Goal: Transaction & Acquisition: Download file/media

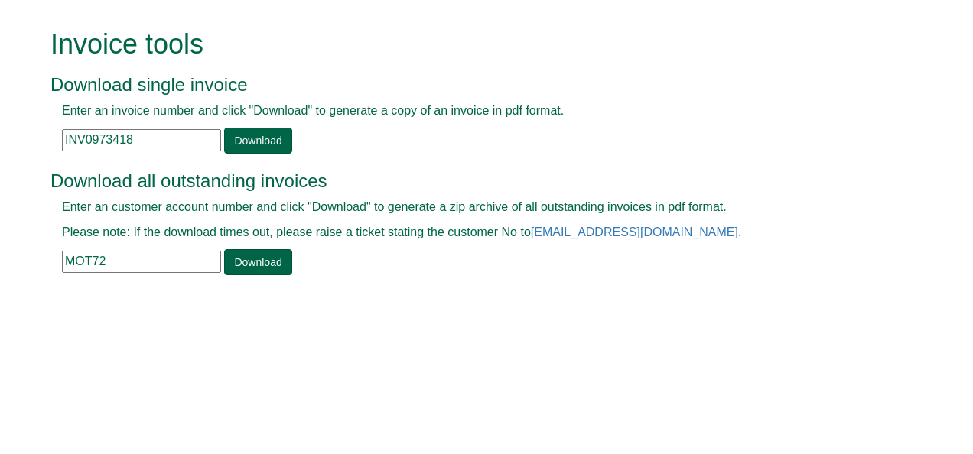
drag, startPoint x: 141, startPoint y: 143, endPoint x: -3, endPoint y: 161, distance: 144.9
click at [0, 161] on html "Invoice tools Download single invoice Enter an invoice number and click "Downlo…" at bounding box center [486, 153] width 973 height 307
paste input "1365379"
type input "INV1365379"
click at [242, 144] on link "Download" at bounding box center [257, 141] width 67 height 26
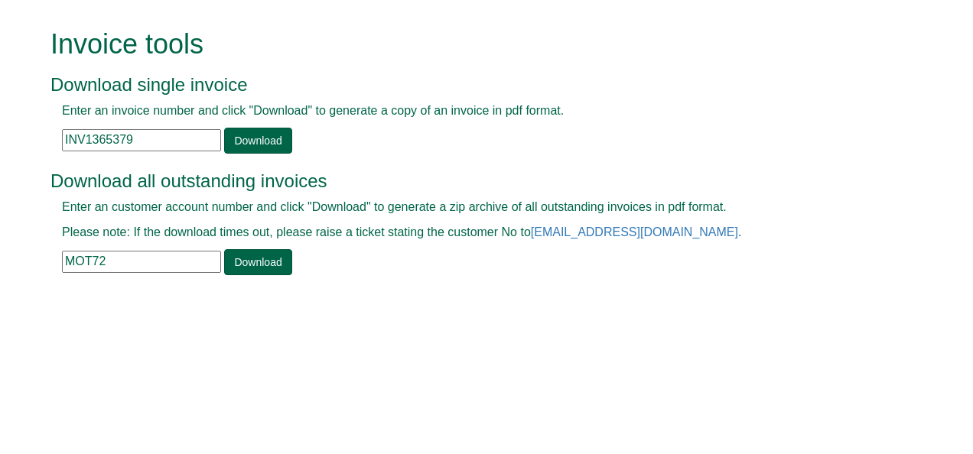
click at [462, 307] on html "Invoice tools Download single invoice Enter an invoice number and click "Downlo…" at bounding box center [486, 153] width 973 height 307
drag, startPoint x: 148, startPoint y: 265, endPoint x: 23, endPoint y: 265, distance: 125.4
click at [23, 265] on form "Invoice tools Download single invoice Enter an invoice number and click "Downlo…" at bounding box center [486, 153] width 973 height 307
paste input "KIN101"
type input "KIN101"
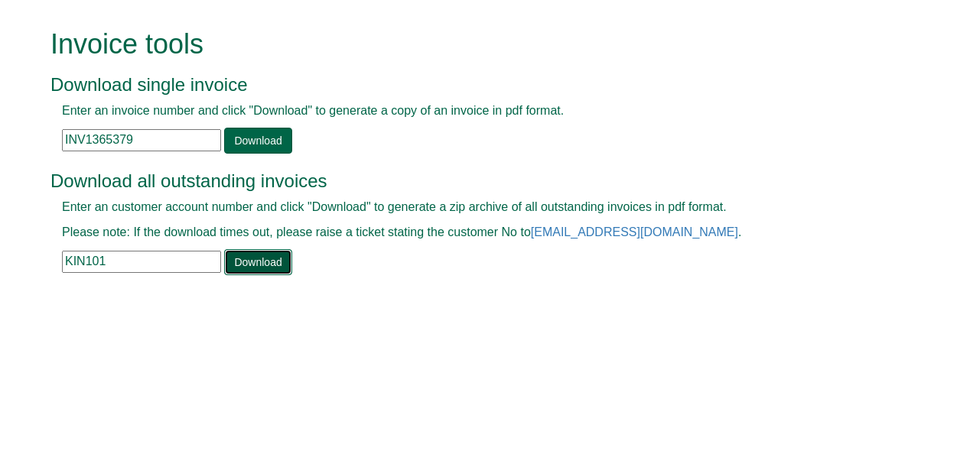
click at [249, 252] on link "Download" at bounding box center [257, 262] width 67 height 26
drag, startPoint x: 139, startPoint y: 145, endPoint x: -3, endPoint y: 145, distance: 142.2
click at [0, 145] on html "Invoice tools Download single invoice Enter an invoice number and click "Downlo…" at bounding box center [486, 153] width 973 height 307
paste input "KIN101"
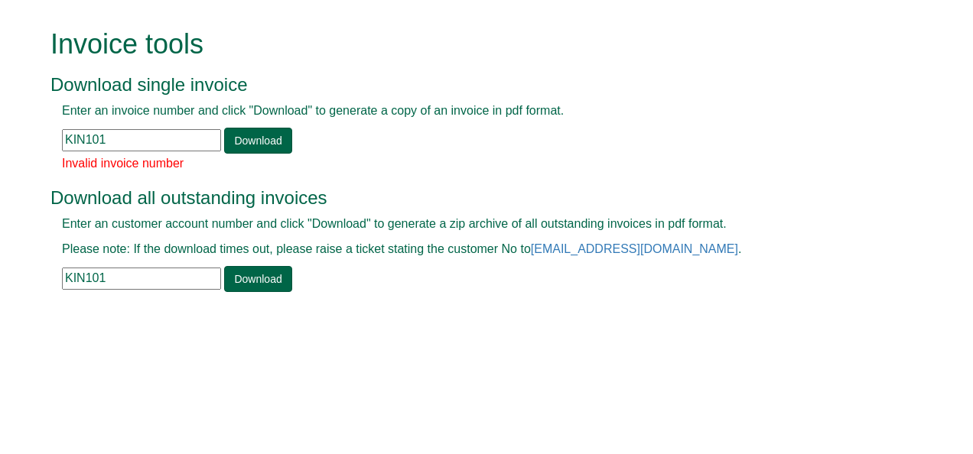
drag, startPoint x: 139, startPoint y: 268, endPoint x: 89, endPoint y: 266, distance: 50.5
click at [89, 268] on input "KIN101" at bounding box center [141, 279] width 159 height 22
drag, startPoint x: 119, startPoint y: 141, endPoint x: -3, endPoint y: 148, distance: 122.5
click at [0, 148] on html "Invoice tools Download single invoice Enter an invoice number and click "Downlo…" at bounding box center [486, 162] width 973 height 324
paste input "text"
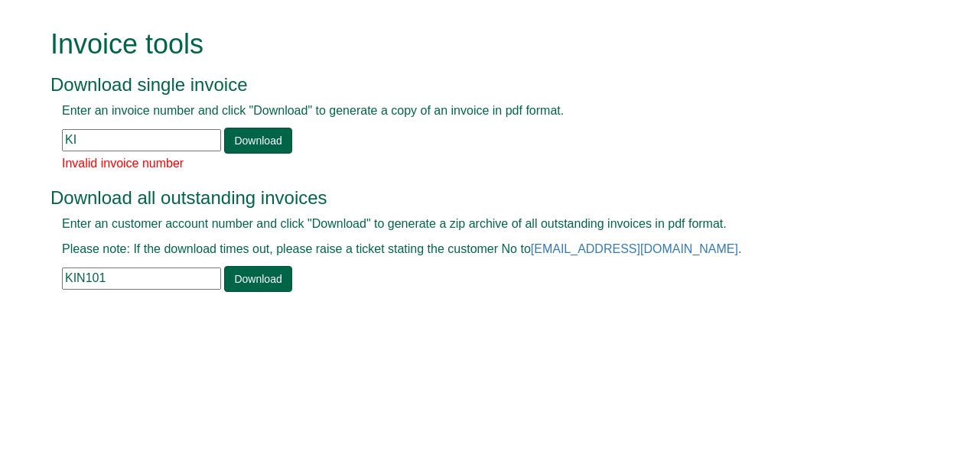
type input "K"
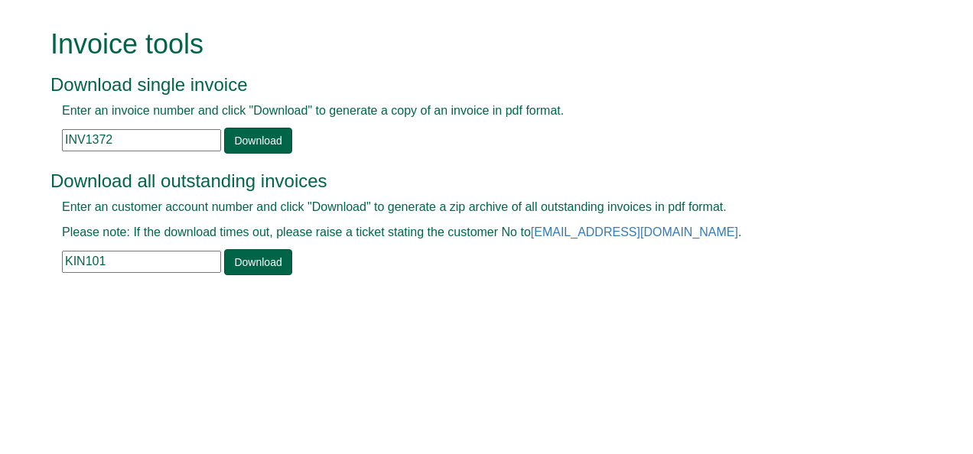
click at [716, 307] on html "Invoice tools Download single invoice Enter an invoice number and click "Downlo…" at bounding box center [486, 153] width 973 height 307
click at [134, 141] on input "INV1372" at bounding box center [141, 140] width 159 height 22
click at [240, 139] on link "Download" at bounding box center [257, 141] width 67 height 26
click at [245, 142] on link "Download" at bounding box center [257, 141] width 67 height 26
drag, startPoint x: 159, startPoint y: 138, endPoint x: 0, endPoint y: 173, distance: 162.9
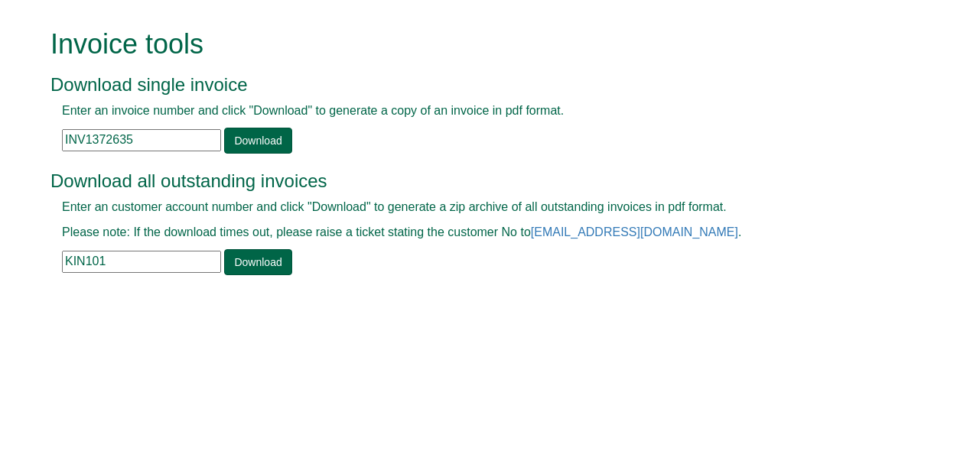
click at [0, 173] on html "Invoice tools Download single invoice Enter an invoice number and click "Downlo…" at bounding box center [486, 153] width 973 height 307
paste input "65026"
type input "INV1365026"
click at [239, 135] on link "Download" at bounding box center [257, 141] width 67 height 26
